Goal: Check status: Check status

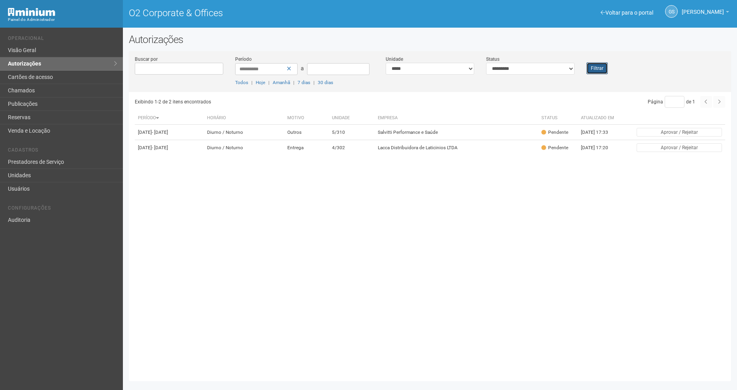
click at [598, 71] on button "Filtrar" at bounding box center [596, 68] width 21 height 12
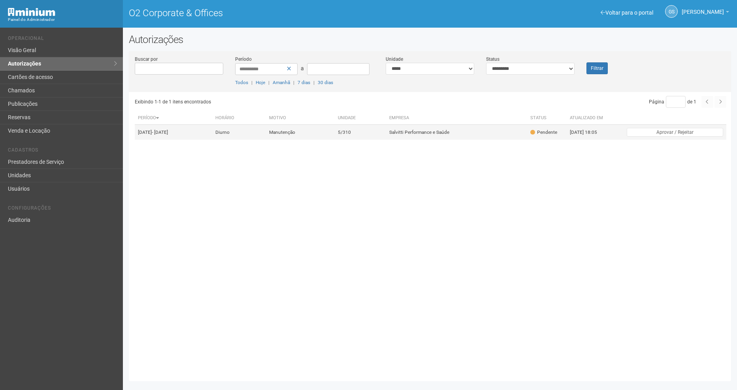
click at [469, 135] on td "Salvitti Performance e Saúde" at bounding box center [456, 132] width 141 height 15
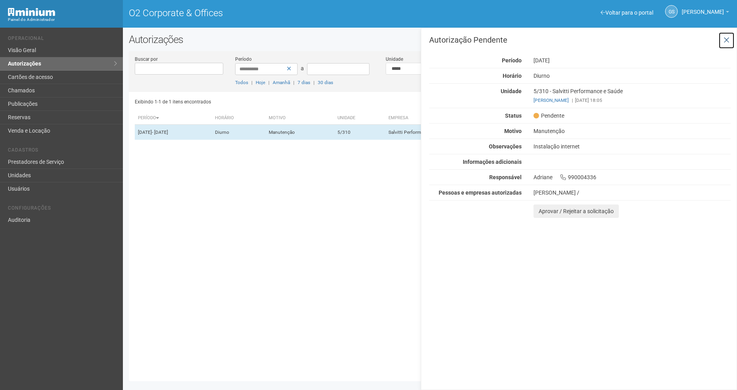
click at [728, 39] on icon at bounding box center [727, 40] width 6 height 8
